Goal: Task Accomplishment & Management: Complete application form

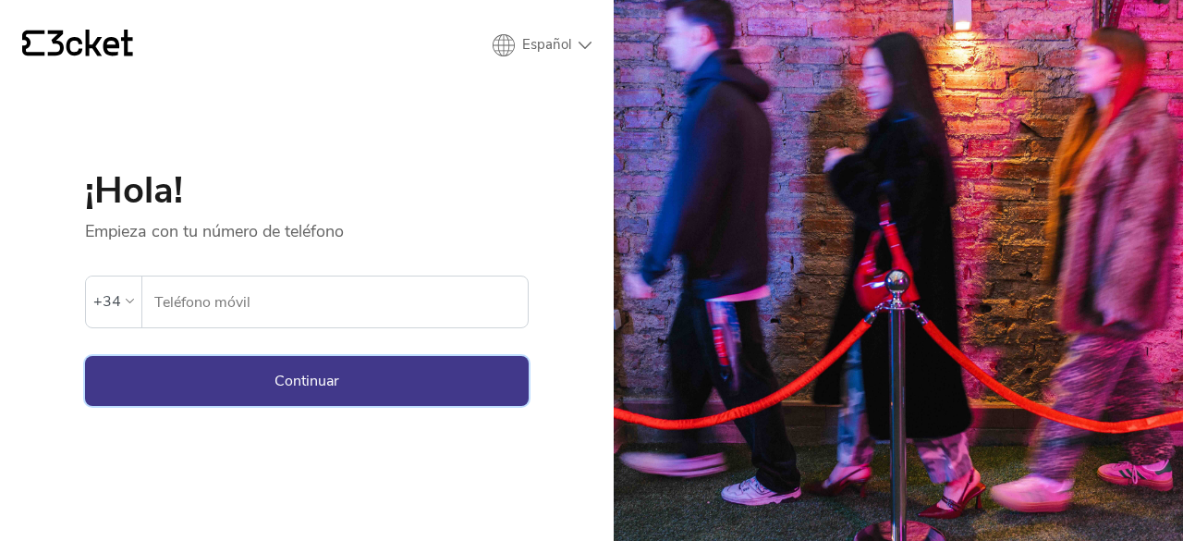
click at [503, 377] on button "Continuar" at bounding box center [307, 381] width 444 height 50
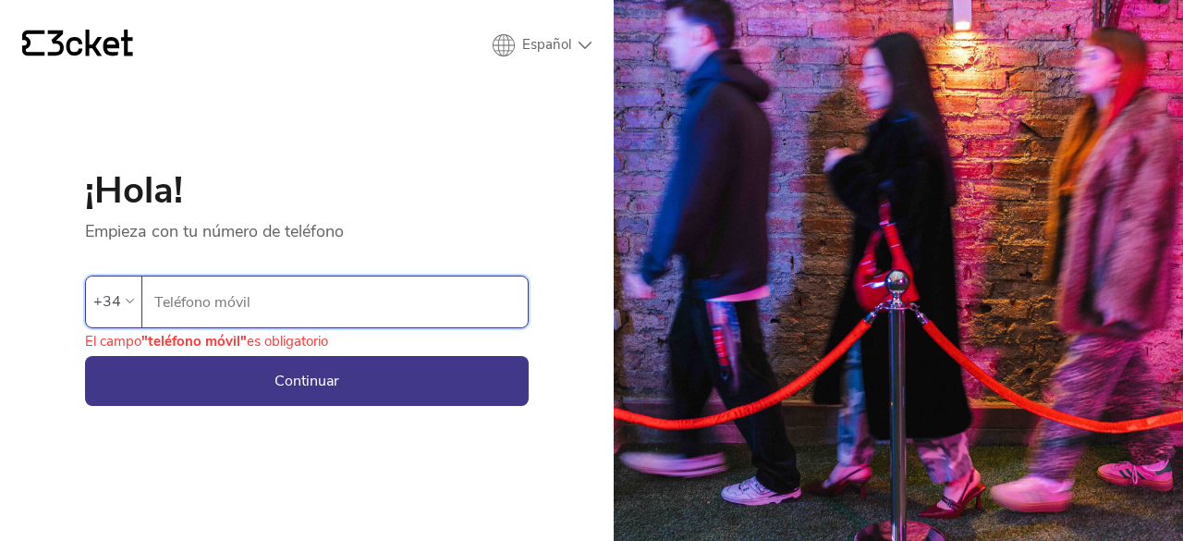
click at [189, 280] on input "Teléfono móvil" at bounding box center [340, 301] width 374 height 51
type input "665005965"
click at [357, 393] on button "Continuar" at bounding box center [307, 381] width 444 height 50
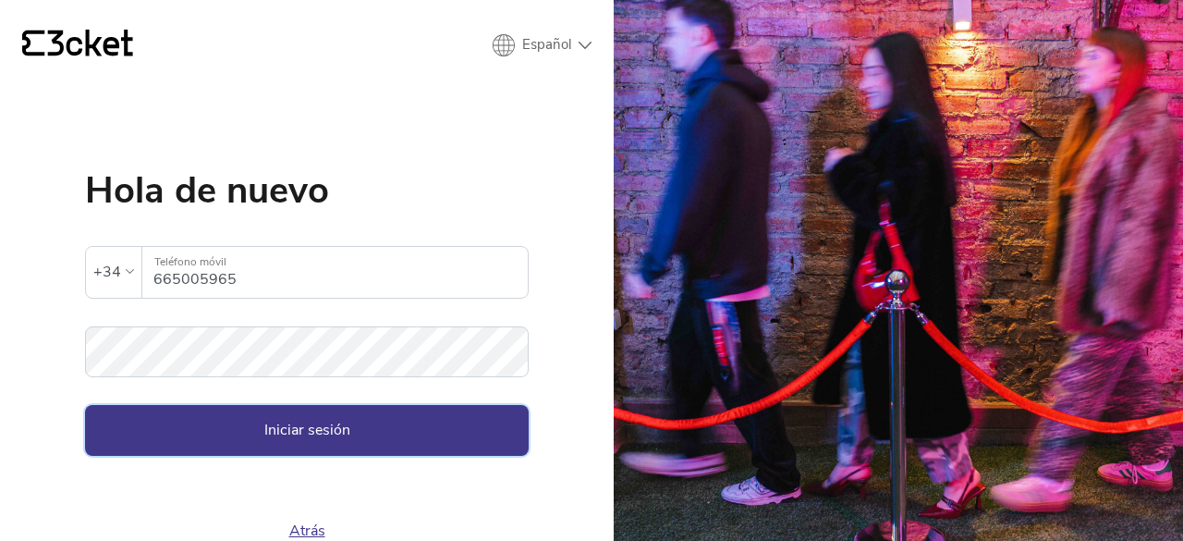
click at [331, 429] on button "Iniciar sesión" at bounding box center [307, 430] width 444 height 50
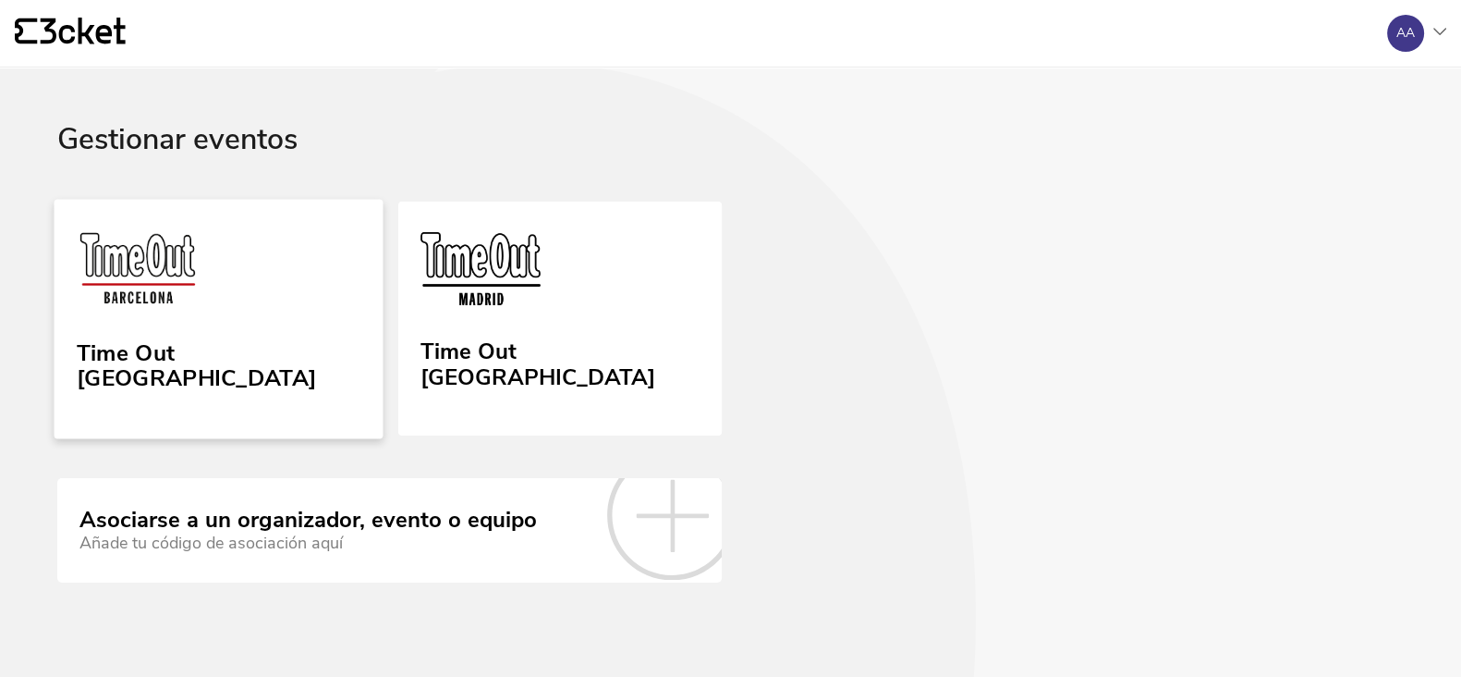
click at [192, 334] on div "Time Out [GEOGRAPHIC_DATA]" at bounding box center [219, 362] width 284 height 59
